Goal: Task Accomplishment & Management: Manage account settings

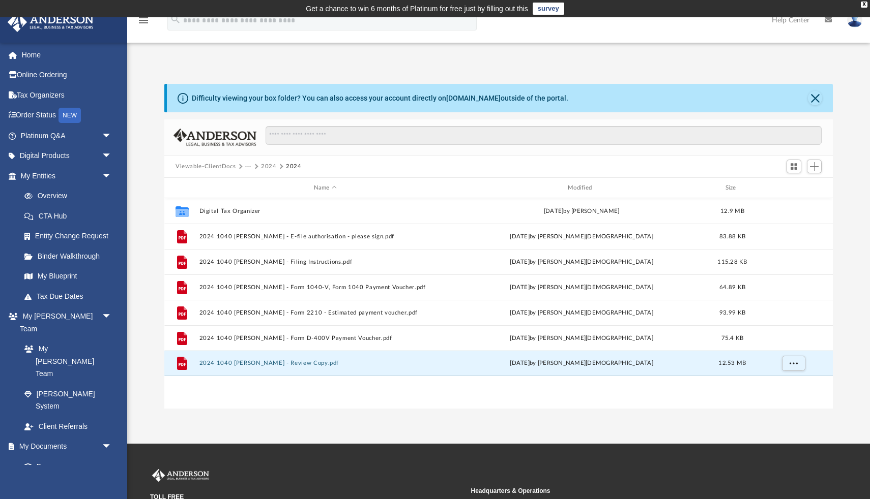
scroll to position [231, 668]
click at [268, 165] on button "2024" at bounding box center [269, 166] width 16 height 9
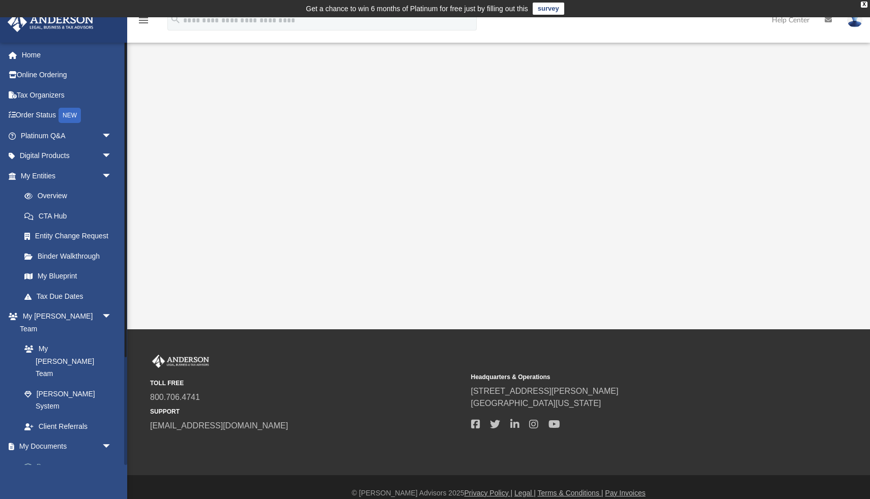
click at [45, 457] on link "Box" at bounding box center [70, 467] width 113 height 20
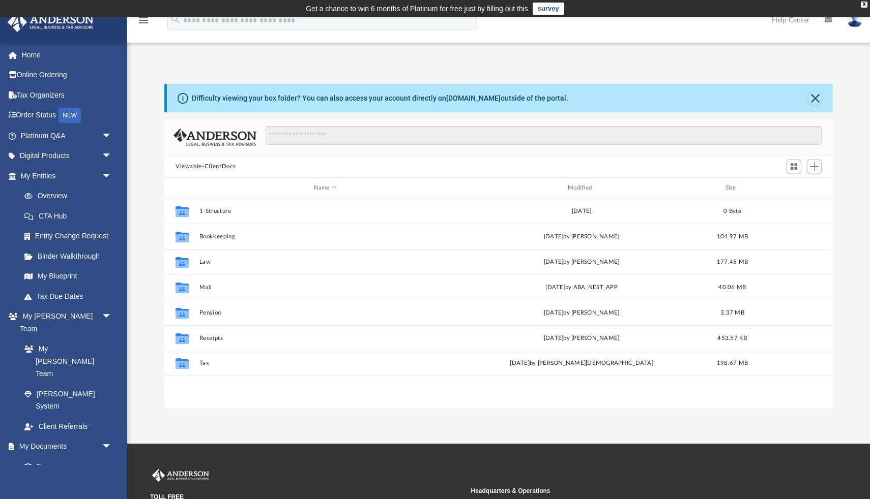
scroll to position [231, 668]
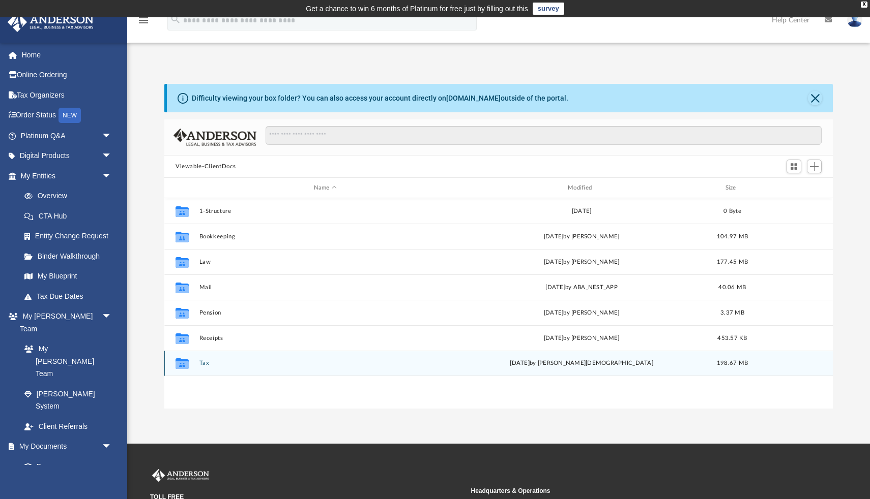
click at [204, 356] on div "Collaborated Folder Tax [DATE] by [PERSON_NAME] 198.67 MB" at bounding box center [498, 363] width 668 height 25
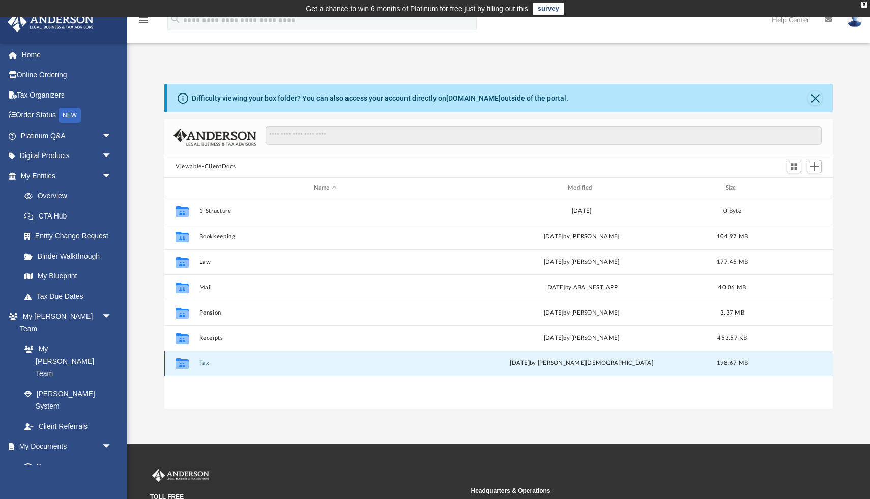
click at [201, 365] on button "Tax" at bounding box center [325, 363] width 252 height 7
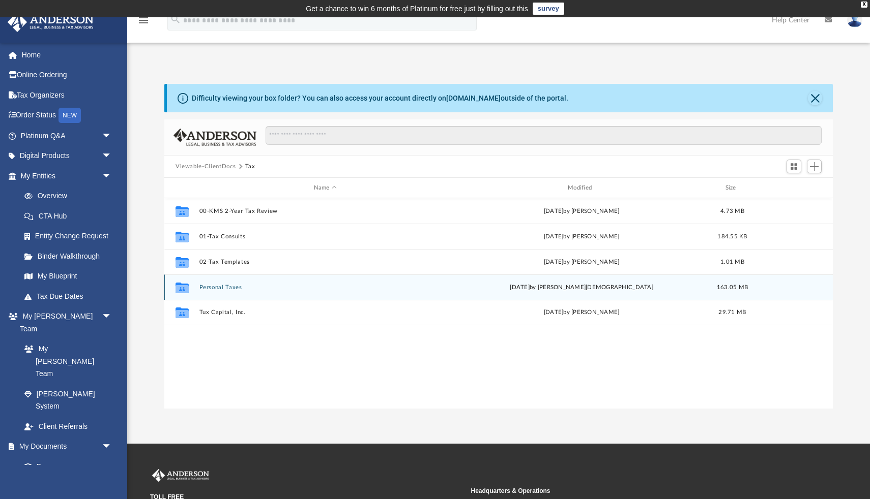
click at [216, 286] on button "Personal Taxes" at bounding box center [325, 287] width 252 height 7
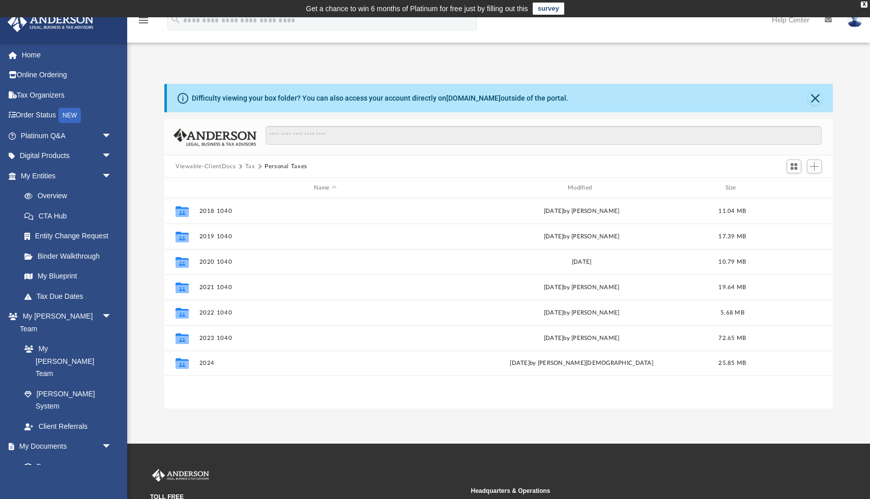
click at [575, 182] on div "Name Modified Size" at bounding box center [498, 188] width 668 height 20
click at [577, 188] on div "Modified" at bounding box center [581, 188] width 252 height 9
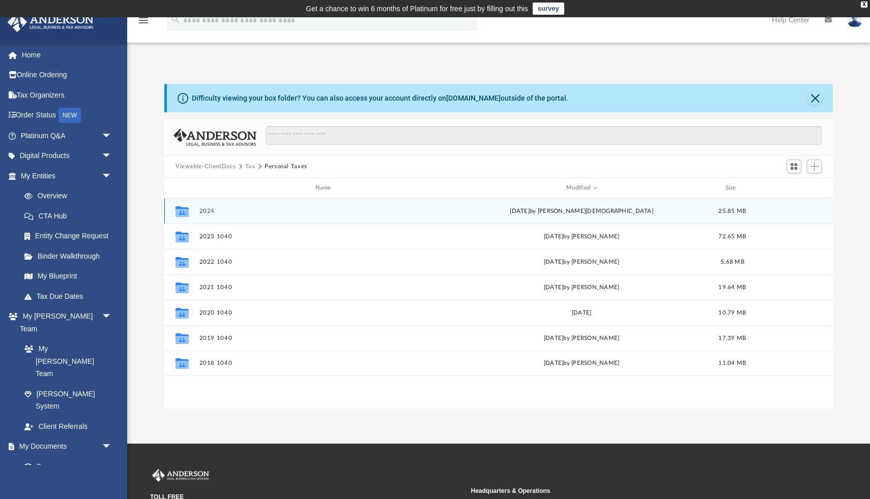
click at [199, 210] on button "2024" at bounding box center [325, 211] width 252 height 7
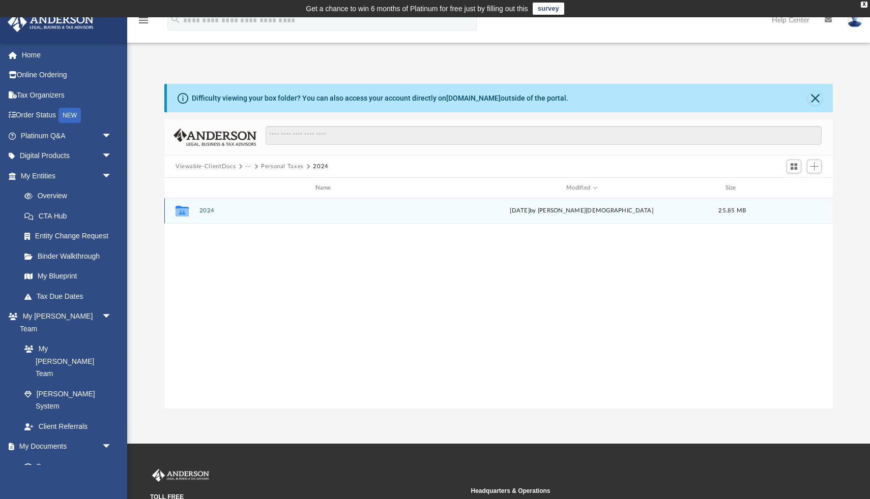
click at [209, 210] on button "2024" at bounding box center [325, 211] width 252 height 7
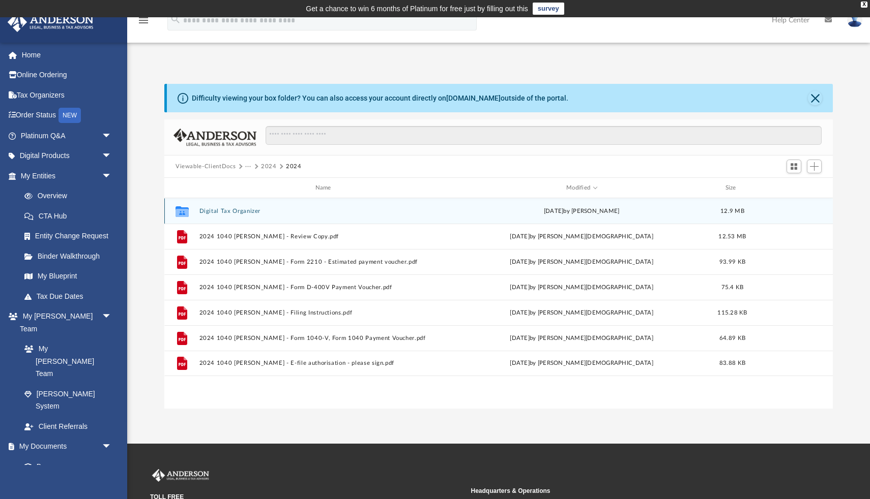
click at [211, 212] on button "Digital Tax Organizer" at bounding box center [325, 211] width 252 height 7
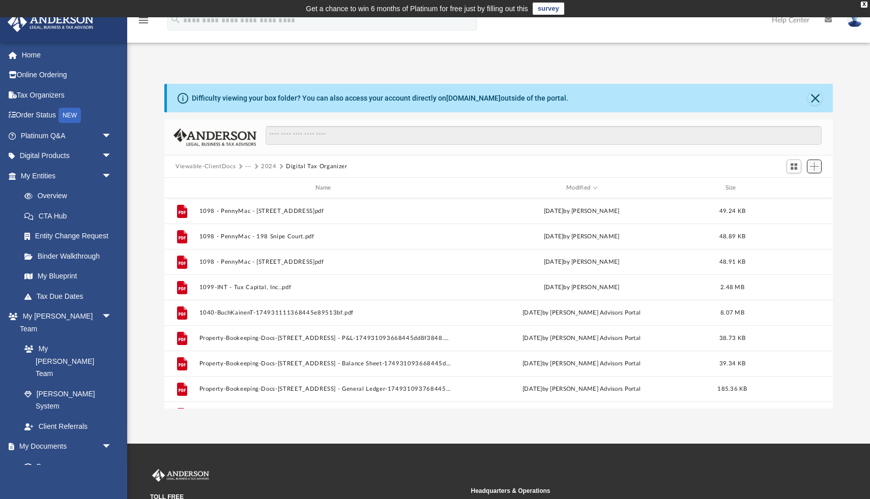
click at [810, 168] on span "Add" at bounding box center [814, 166] width 9 height 9
click at [791, 182] on li "Upload" at bounding box center [799, 186] width 33 height 11
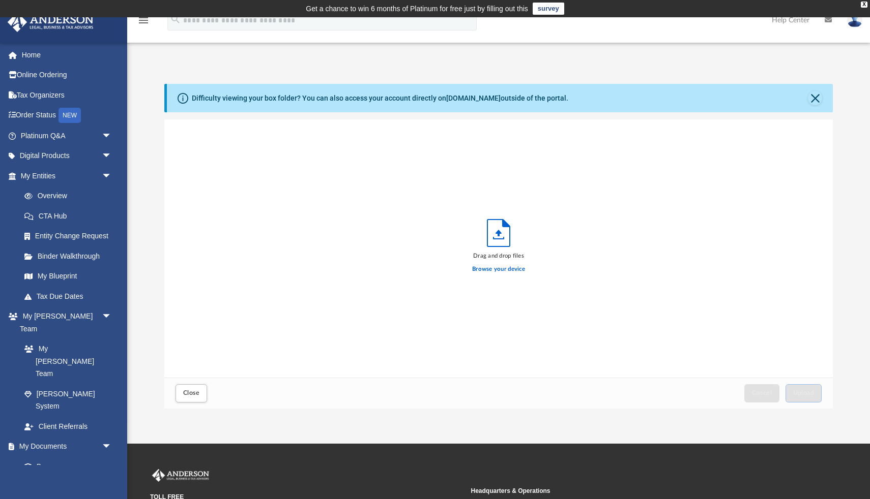
scroll to position [258, 668]
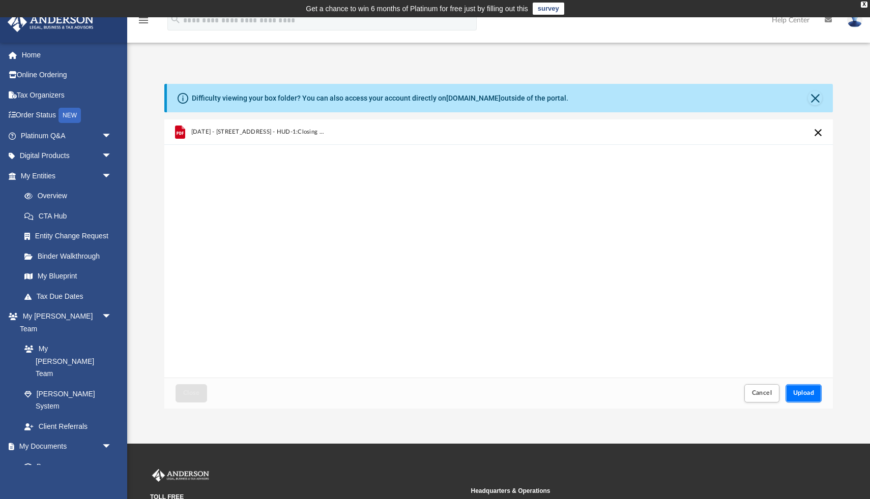
click at [803, 391] on span "Upload" at bounding box center [803, 393] width 21 height 6
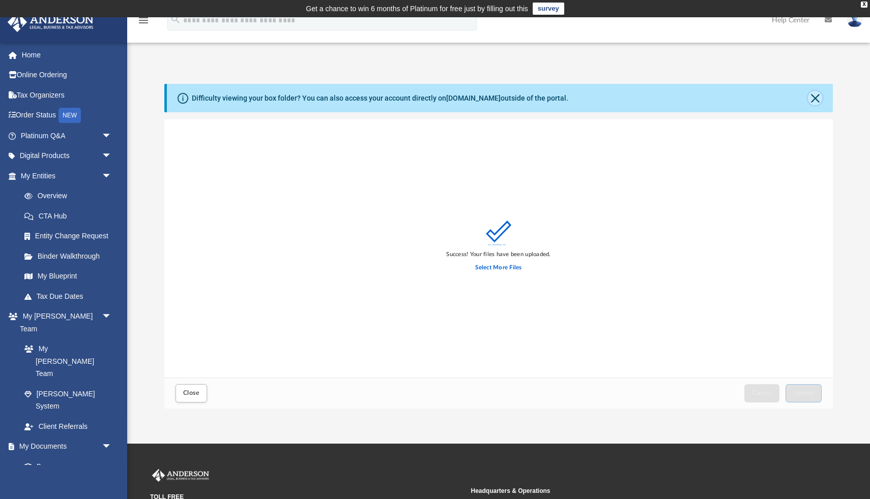
click at [813, 100] on button "Close" at bounding box center [815, 98] width 14 height 14
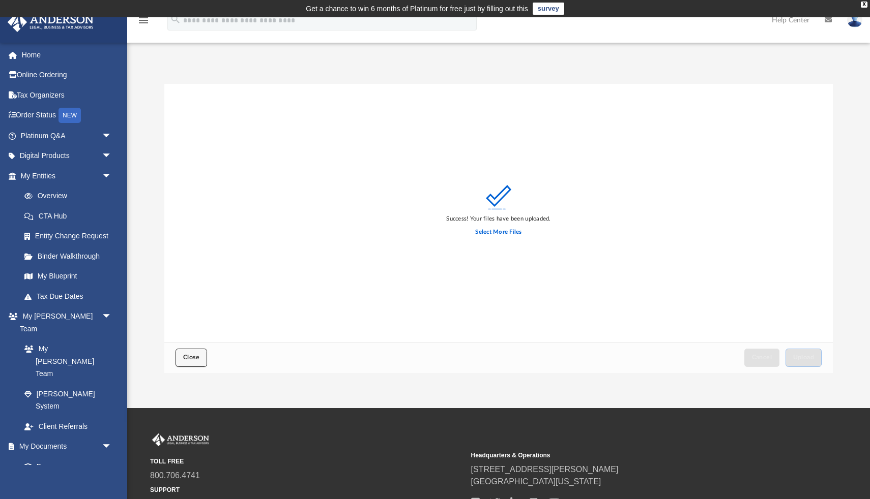
click at [194, 359] on span "Close" at bounding box center [191, 357] width 16 height 6
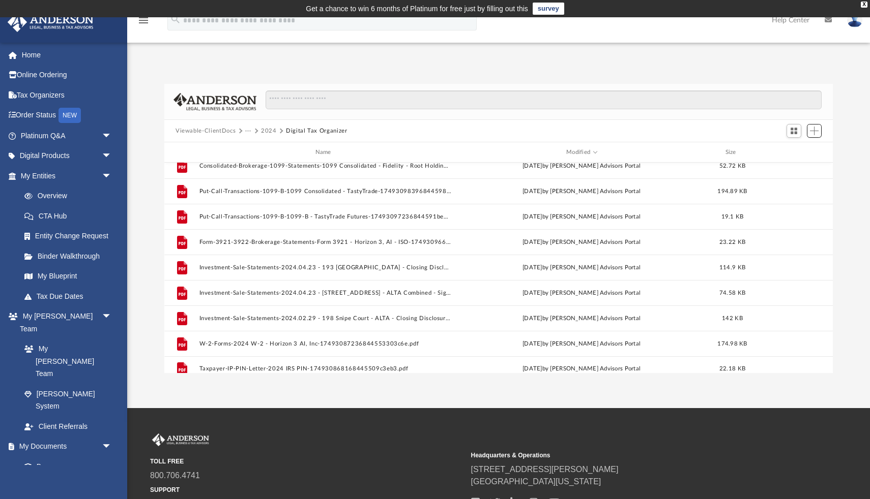
scroll to position [679, 0]
